Goal: Find specific page/section: Find specific page/section

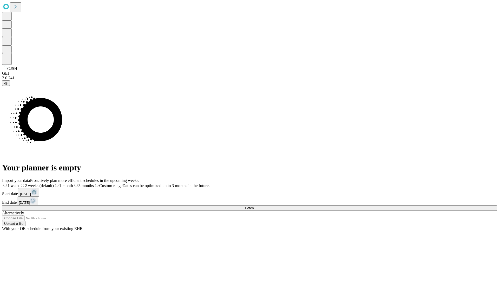
click at [254, 206] on span "Fetch" at bounding box center [249, 208] width 9 height 4
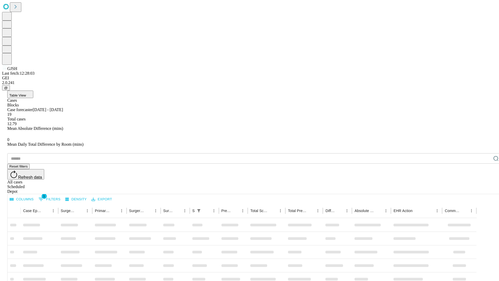
click at [485, 189] on div "Depot" at bounding box center [254, 191] width 495 height 5
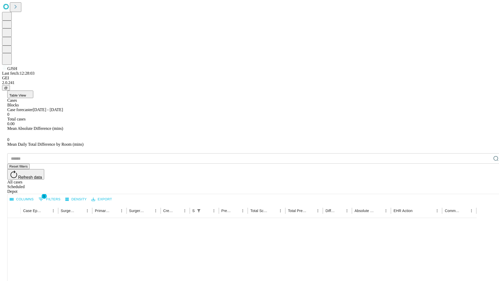
click at [443, 179] on div "All cases" at bounding box center [254, 181] width 495 height 5
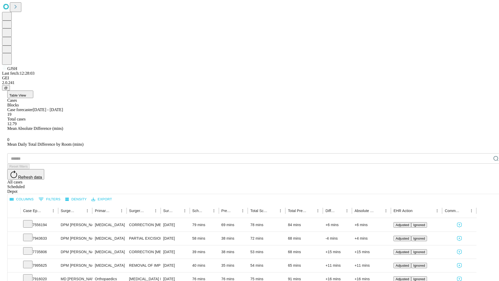
type input "*******"
